Goal: Task Accomplishment & Management: Complete application form

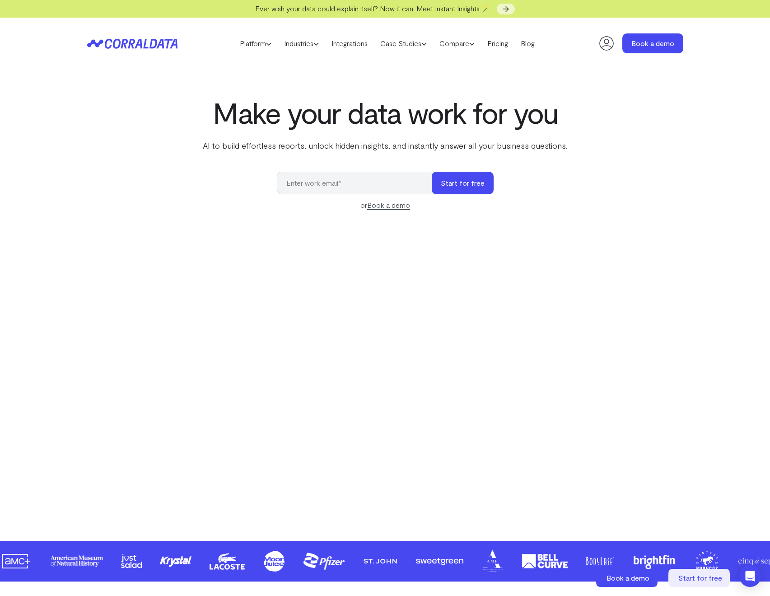
scroll to position [2, 0]
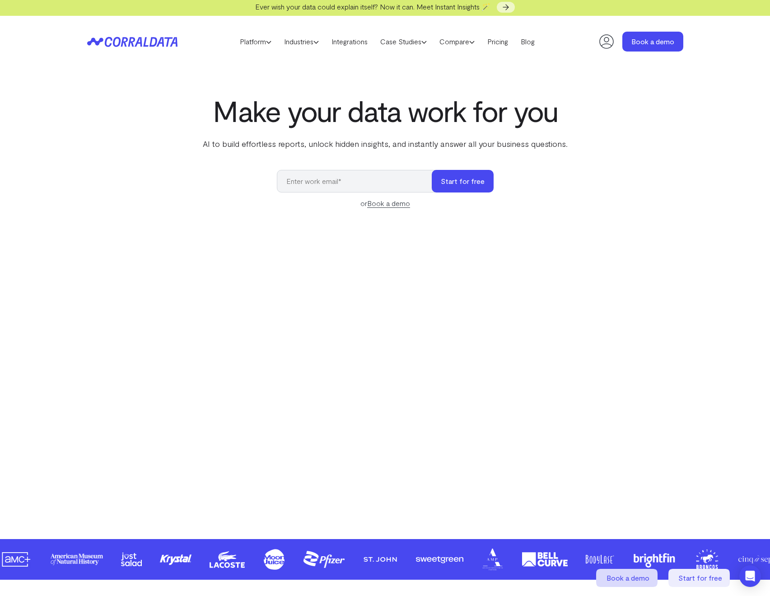
click at [648, 576] on span "Book a demo" at bounding box center [628, 577] width 43 height 9
click at [687, 573] on span "Start for free" at bounding box center [701, 577] width 44 height 9
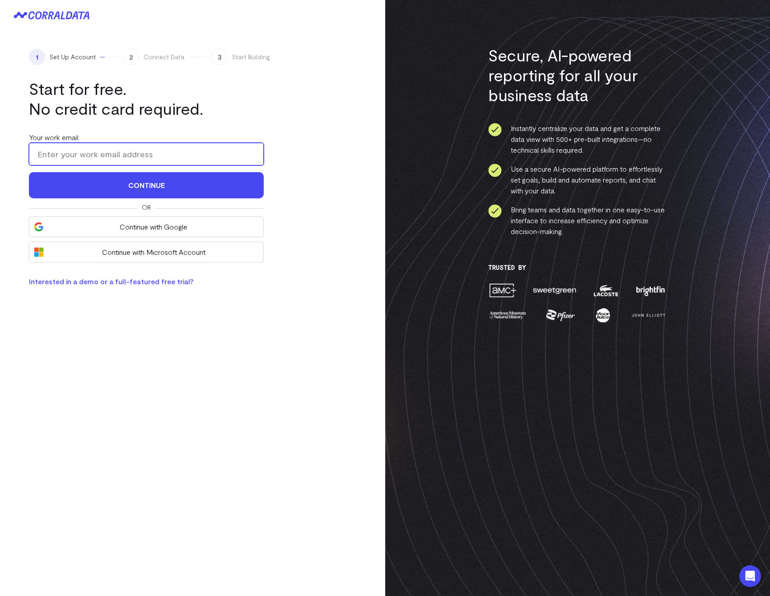
click at [52, 157] on input "Your work email:" at bounding box center [146, 154] width 235 height 23
type input "[PERSON_NAME]+100625"
click at [104, 151] on input "[PERSON_NAME]+100625" at bounding box center [146, 154] width 235 height 23
type input "[PERSON_NAME][EMAIL_ADDRESS][DOMAIN_NAME]"
click at [29, 172] on button "Continue" at bounding box center [146, 185] width 235 height 26
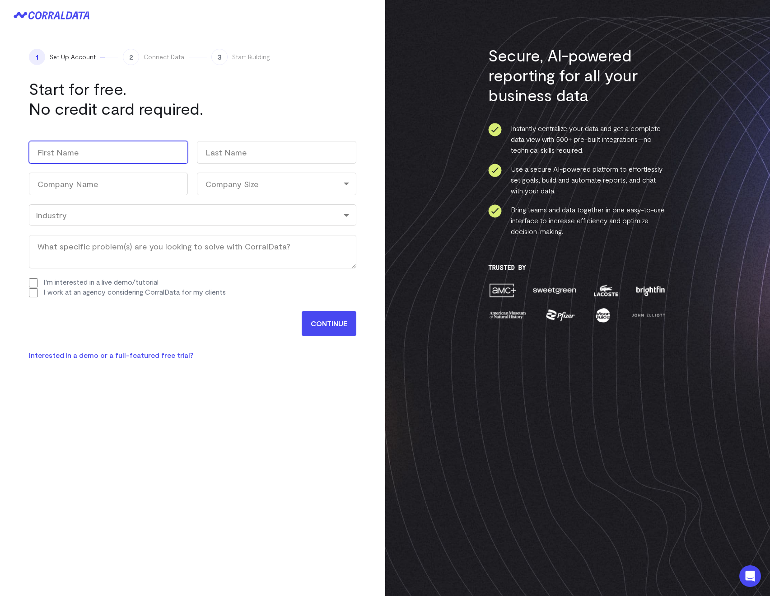
click at [123, 158] on input "First" at bounding box center [108, 152] width 159 height 23
type input "[PERSON_NAME]"
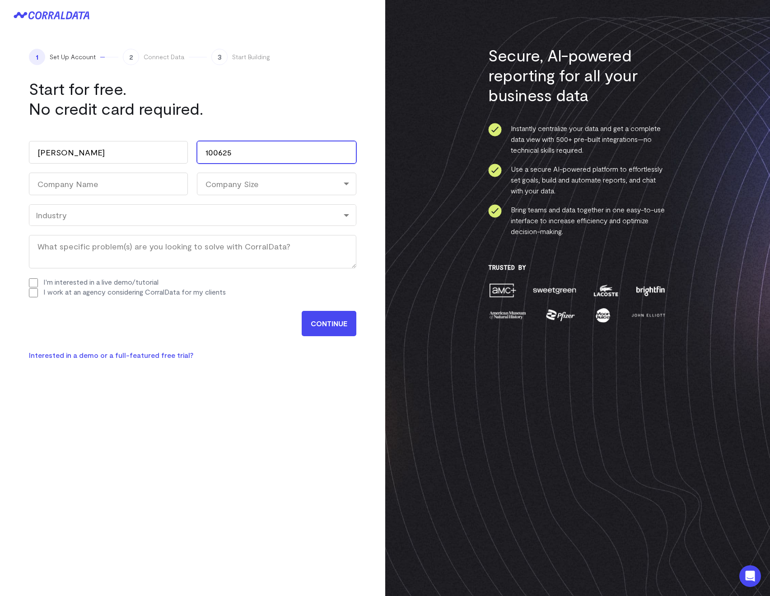
type input "100625"
click at [66, 178] on input "Company Name (Required)" at bounding box center [108, 184] width 159 height 23
type input "Test 100625"
click at [233, 177] on div "Company Size" at bounding box center [276, 184] width 159 height 23
click at [231, 242] on li "11-100" at bounding box center [276, 241] width 159 height 19
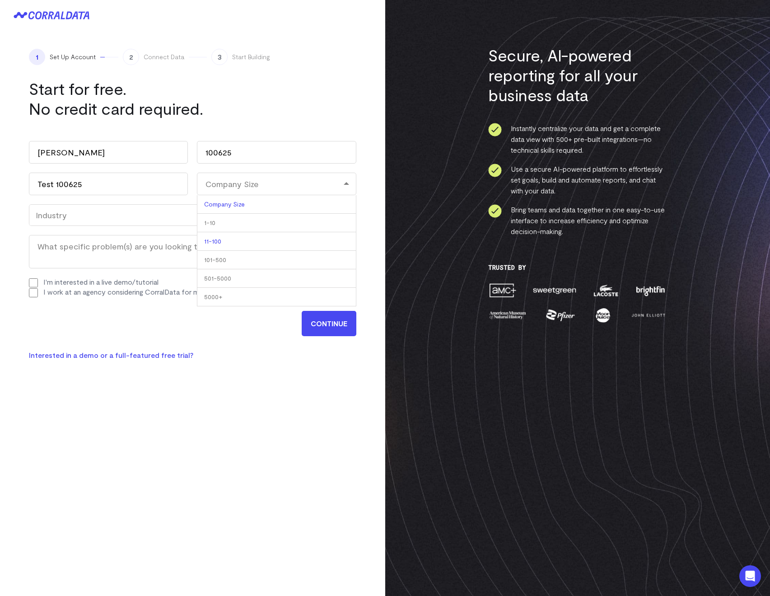
select select "11-100"
click at [103, 209] on div "Industry" at bounding box center [193, 215] width 328 height 22
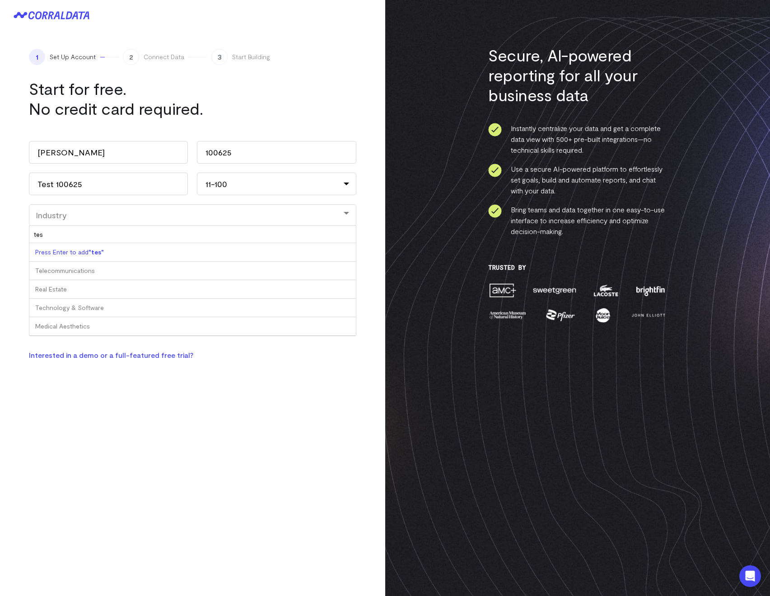
type input "test"
click at [98, 251] on b ""test"" at bounding box center [98, 252] width 19 height 8
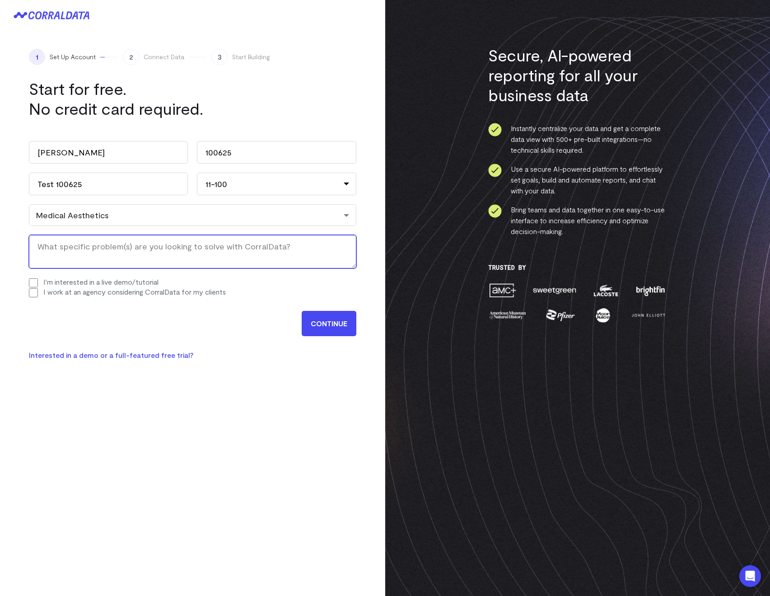
click at [77, 259] on textarea "What specific problem(s) are you looking to solve with CorralData? (Required)" at bounding box center [193, 251] width 328 height 33
type textarea "t"
type textarea "this is a test submission"
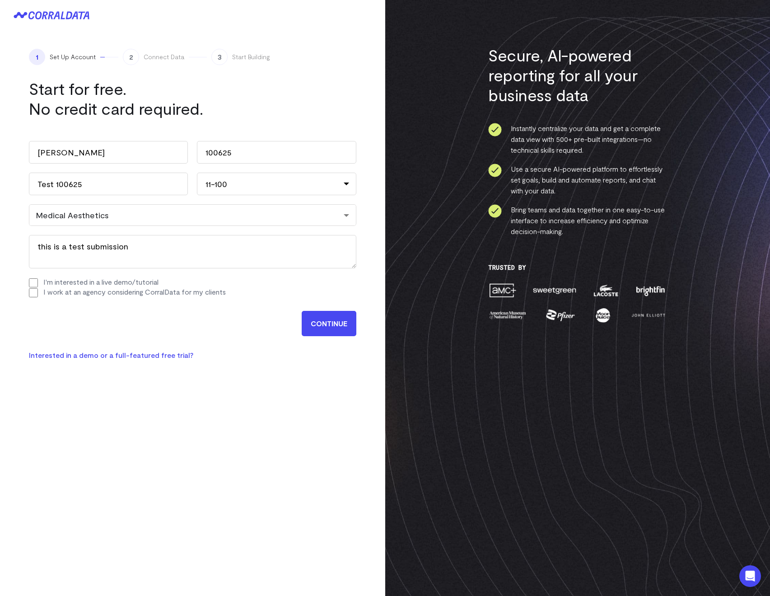
click at [304, 332] on input "CONTINUE" at bounding box center [329, 323] width 55 height 25
